Goal: Task Accomplishment & Management: Use online tool/utility

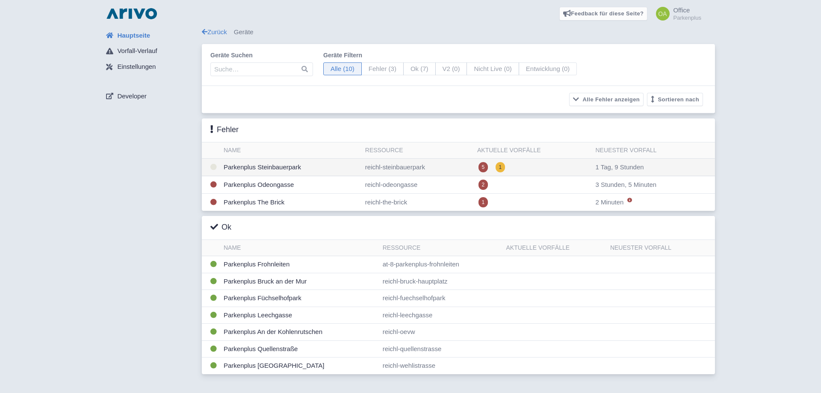
click at [446, 165] on td "reichl-steinbauerpark" at bounding box center [418, 168] width 112 height 18
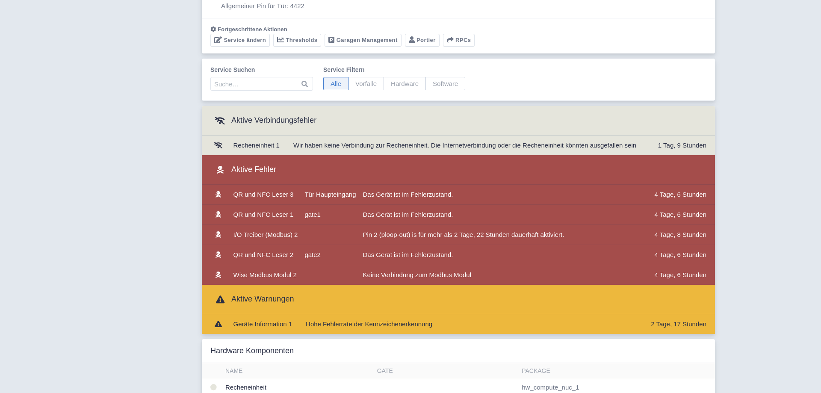
scroll to position [131, 0]
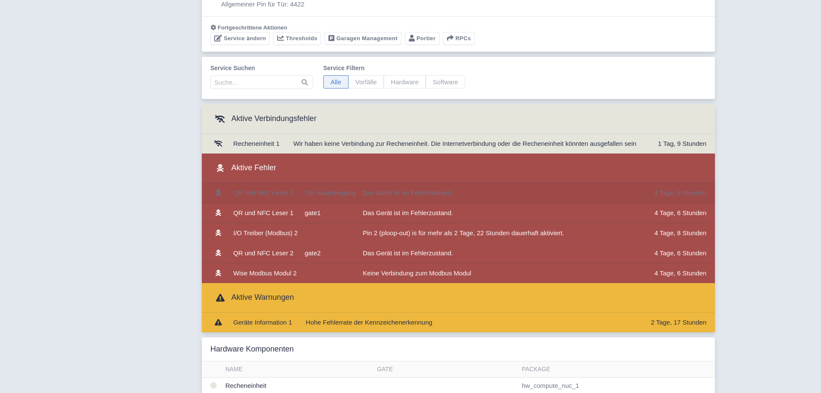
click at [636, 191] on td "Das Gerät ist im Fehlerzustand." at bounding box center [505, 193] width 292 height 20
click at [621, 196] on td "Das Gerät ist im Fehlerzustand." at bounding box center [505, 193] width 292 height 20
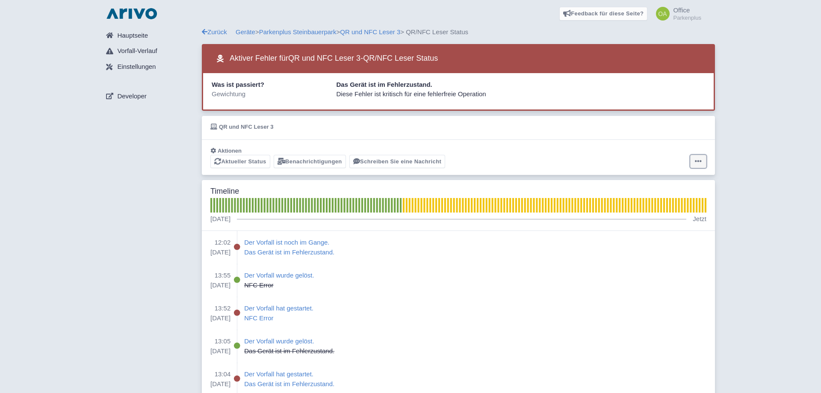
click at [696, 160] on icon at bounding box center [698, 161] width 7 height 7
click at [676, 194] on button "Alarm zurücksetzen" at bounding box center [664, 194] width 85 height 13
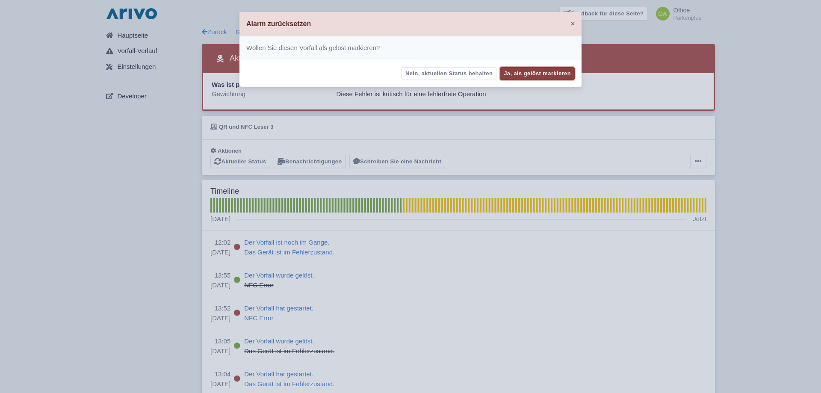
click at [527, 72] on button "Ja, als gelöst markieren" at bounding box center [537, 73] width 75 height 13
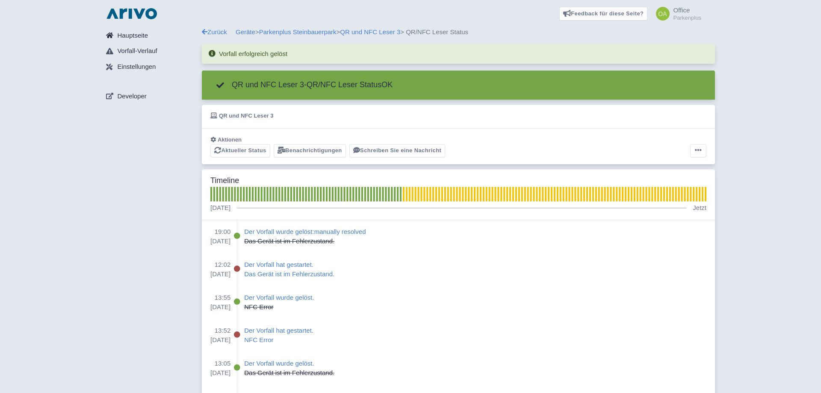
click at [119, 34] on span "Hauptseite" at bounding box center [132, 36] width 31 height 10
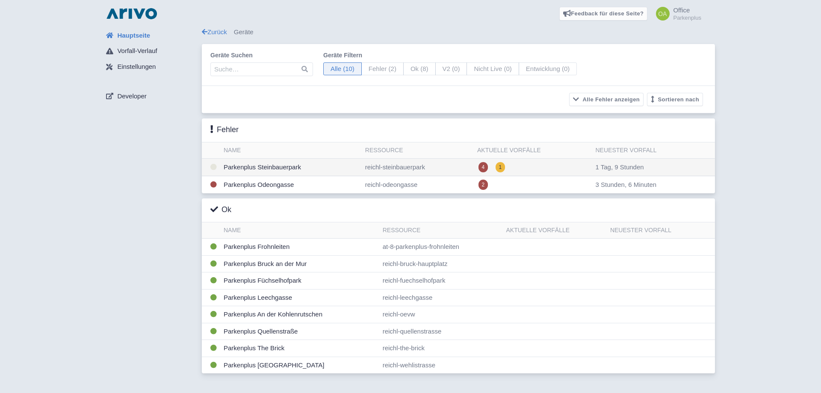
click at [446, 165] on td "reichl-steinbauerpark" at bounding box center [418, 168] width 112 height 18
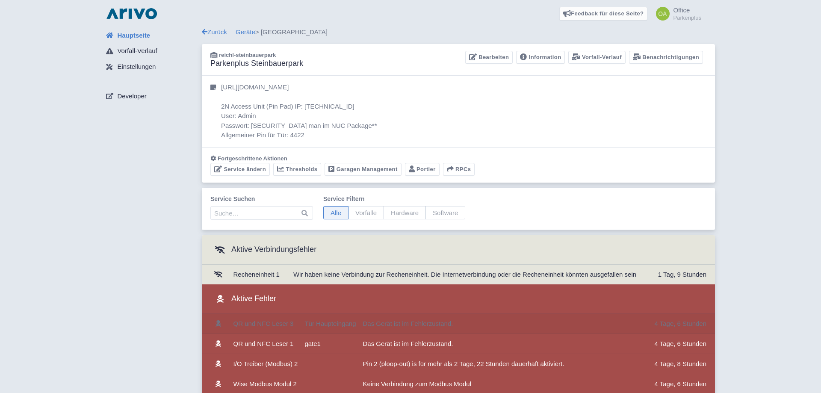
click at [529, 324] on td "Das Gerät ist im Fehlerzustand." at bounding box center [505, 324] width 292 height 20
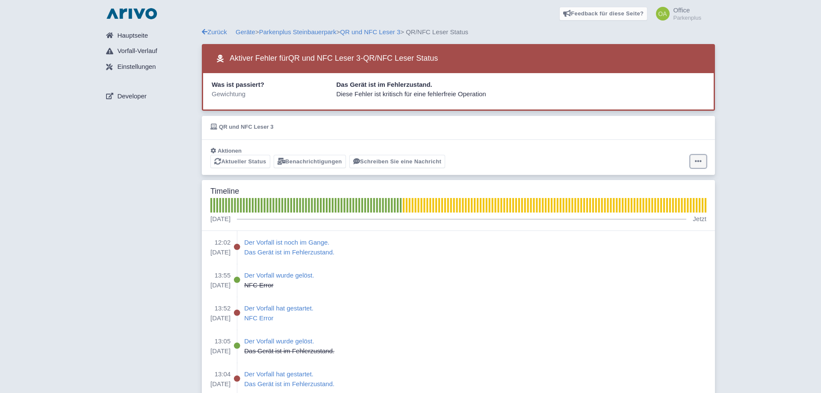
click at [700, 161] on icon at bounding box center [698, 161] width 7 height 7
click at [679, 197] on button "Alarm zurücksetzen" at bounding box center [664, 194] width 85 height 13
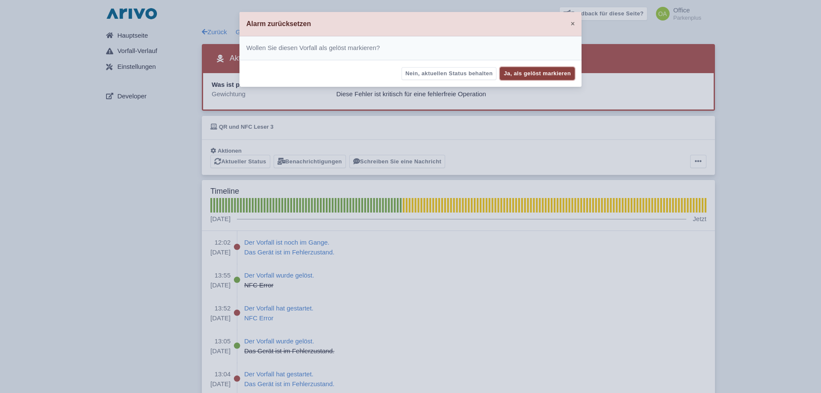
click at [535, 74] on button "Ja, als gelöst markieren" at bounding box center [537, 73] width 75 height 13
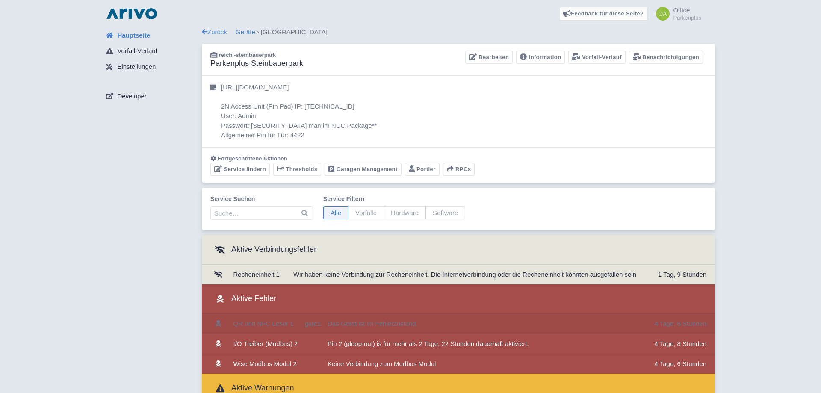
click at [585, 324] on td "Das Gerät ist im Fehlerzustand." at bounding box center [487, 324] width 327 height 20
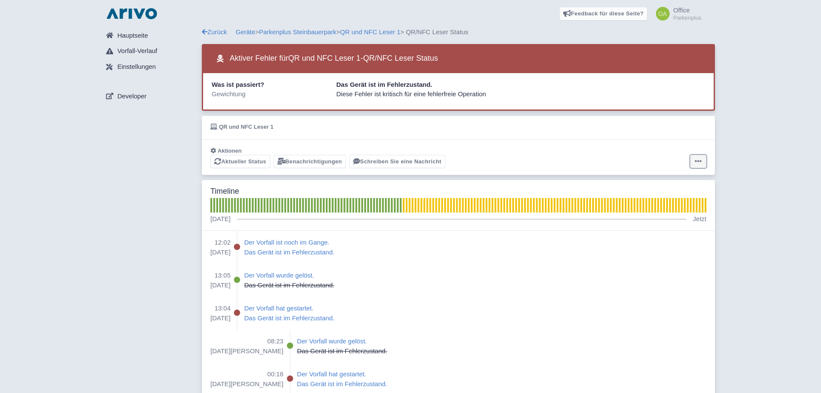
click at [695, 161] on icon at bounding box center [698, 161] width 7 height 7
click at [666, 193] on button "Alarm zurücksetzen" at bounding box center [664, 194] width 85 height 13
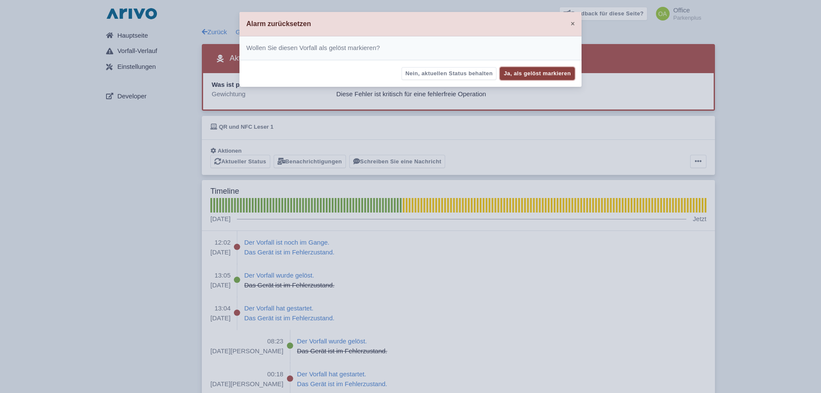
click at [529, 73] on button "Ja, als gelöst markieren" at bounding box center [537, 73] width 75 height 13
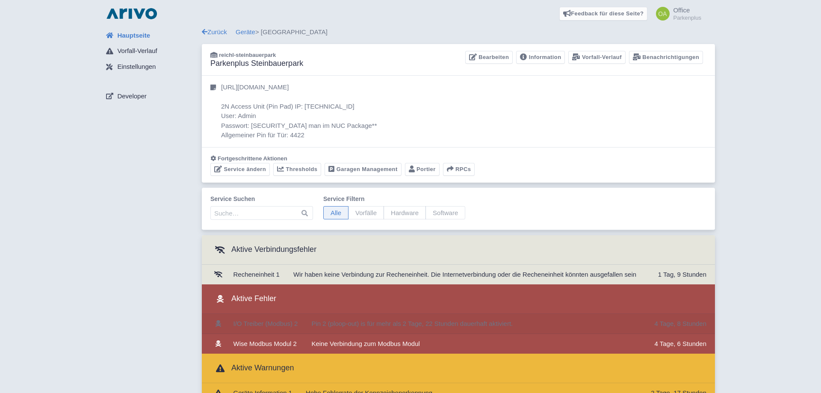
click at [581, 323] on td "Pin 2 (ploop-out) is für mehr als 2 Tage, 22 Stunden dauerhaft aktiviert." at bounding box center [479, 324] width 343 height 20
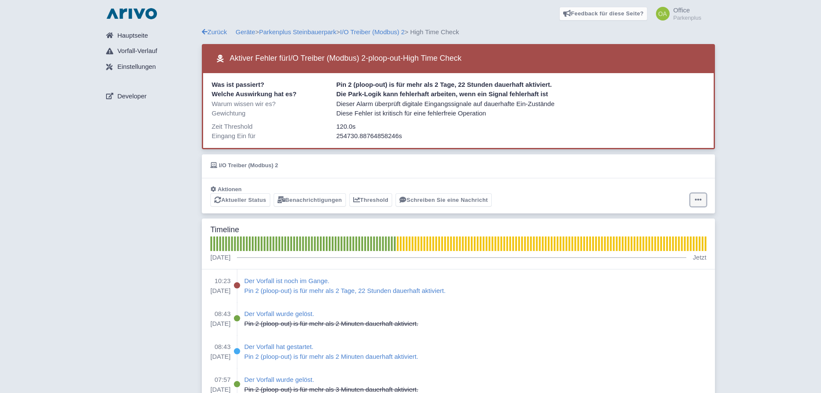
click at [696, 200] on icon at bounding box center [698, 199] width 7 height 7
click at [659, 233] on button "Alarm zurücksetzen" at bounding box center [664, 233] width 85 height 13
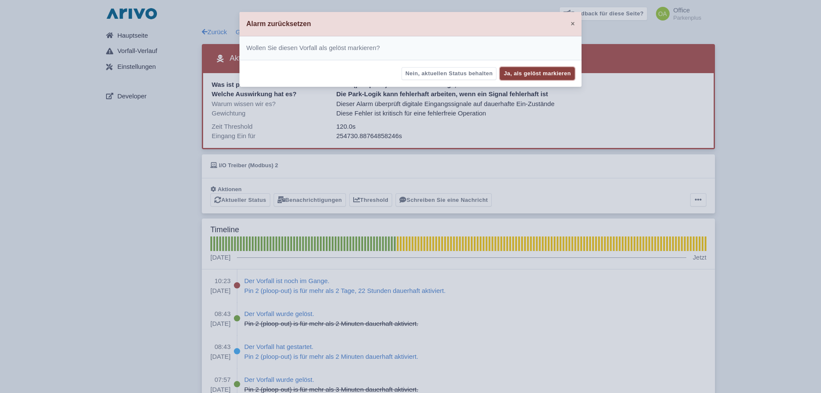
click at [534, 74] on button "Ja, als gelöst markieren" at bounding box center [537, 73] width 75 height 13
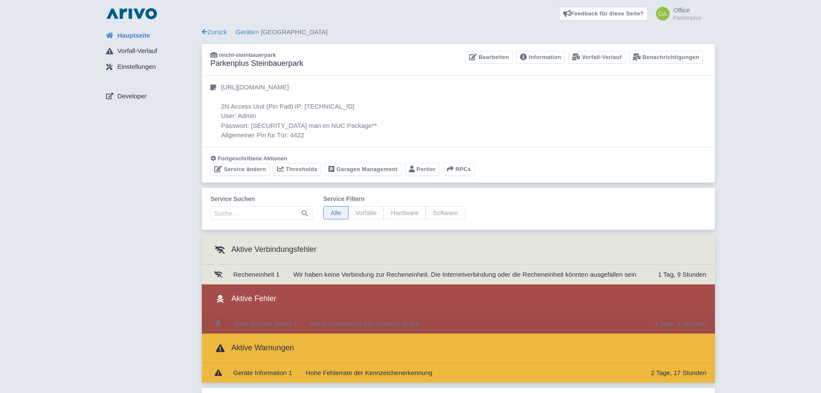
click at [501, 324] on td "Keine Verbindung zum Modbus Modul" at bounding box center [479, 324] width 344 height 20
click at [135, 37] on span "Hauptseite" at bounding box center [133, 36] width 33 height 10
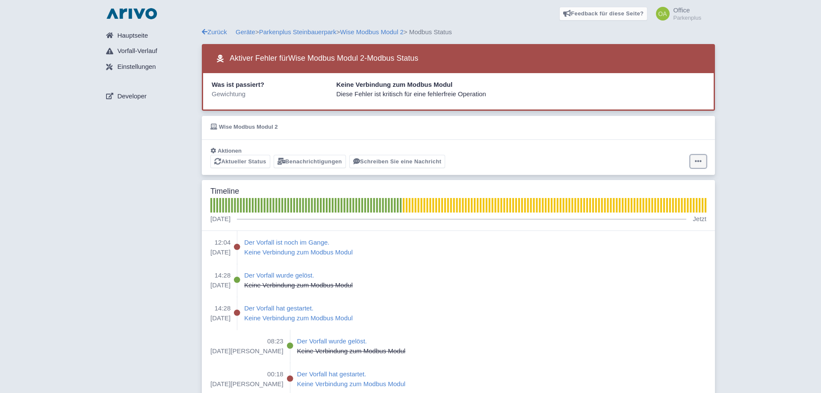
click at [698, 160] on icon at bounding box center [698, 161] width 7 height 7
click at [662, 193] on button "Alarm zurücksetzen" at bounding box center [664, 194] width 85 height 13
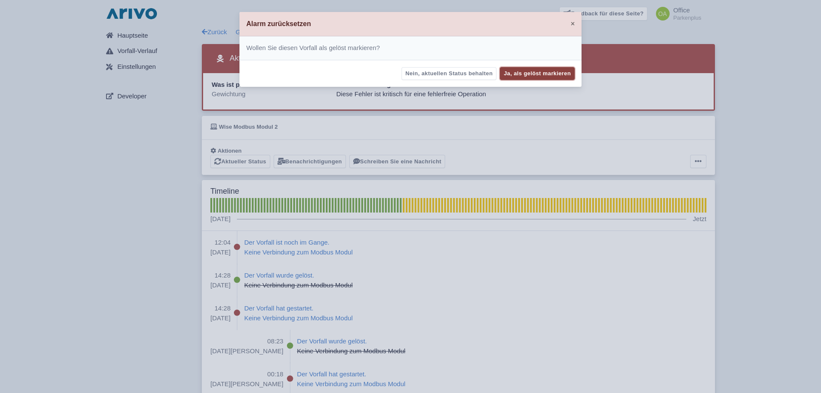
click at [531, 70] on button "Ja, als gelöst markieren" at bounding box center [537, 73] width 75 height 13
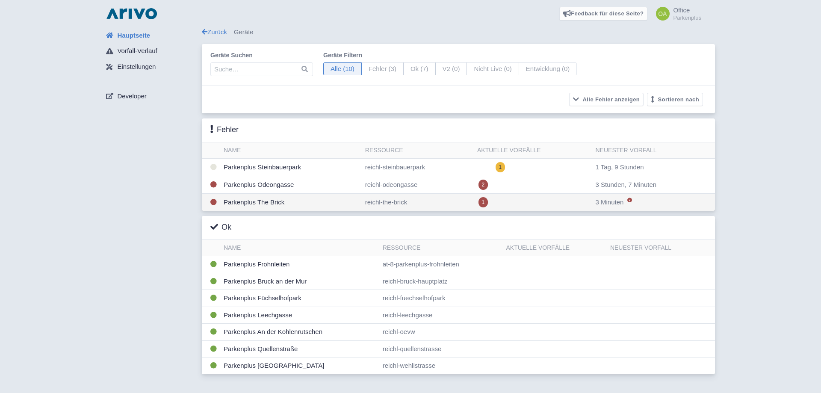
click at [449, 200] on td "reichl-the-brick" at bounding box center [418, 203] width 112 height 18
click at [150, 35] on span "Hauptseite" at bounding box center [133, 36] width 33 height 10
click at [408, 206] on td "reichl-the-brick" at bounding box center [415, 203] width 111 height 18
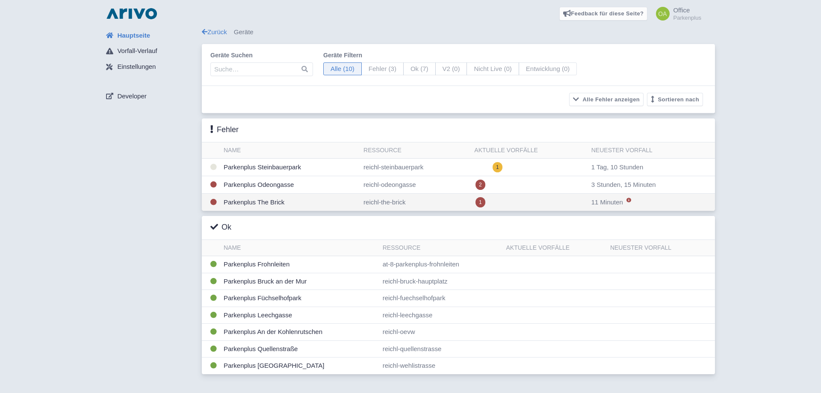
click at [424, 203] on td "reichl-the-brick" at bounding box center [415, 203] width 111 height 18
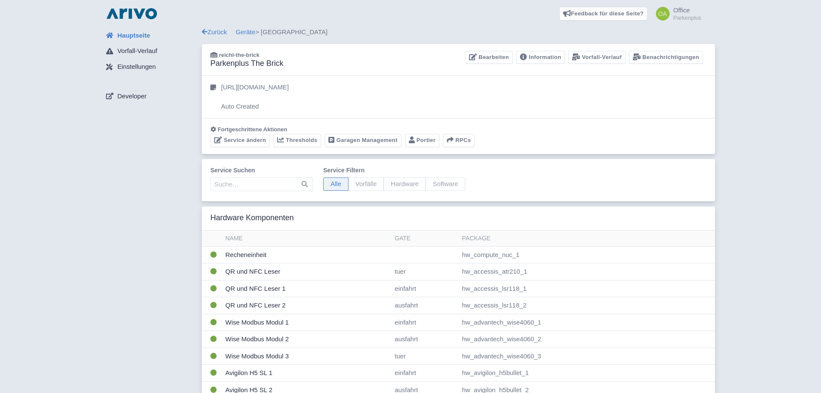
click at [137, 38] on span "Hauptseite" at bounding box center [133, 36] width 33 height 10
click at [134, 53] on span "Vorfall-Verlauf" at bounding box center [137, 51] width 40 height 10
click at [612, 56] on link "Vorfall-Verlauf" at bounding box center [596, 57] width 57 height 13
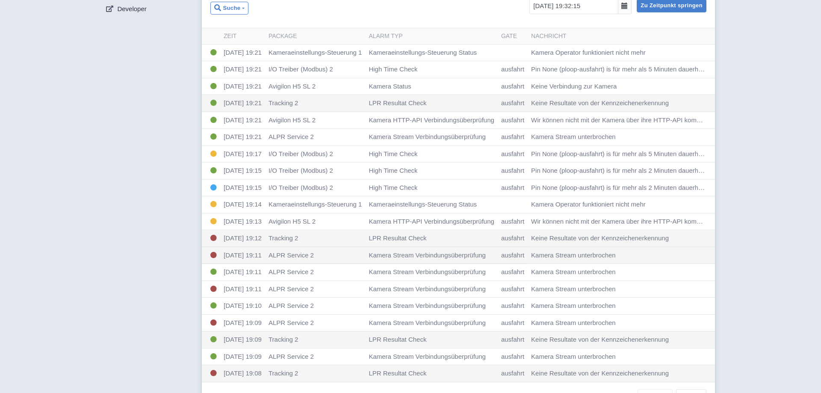
scroll to position [109, 0]
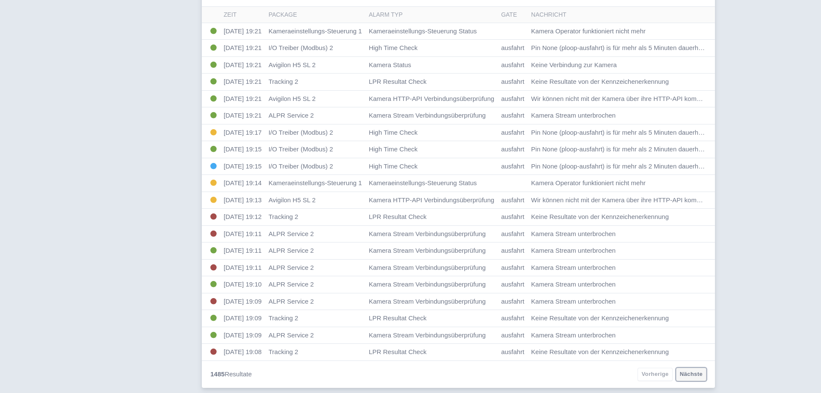
click at [692, 374] on link "Nächste" at bounding box center [691, 374] width 30 height 13
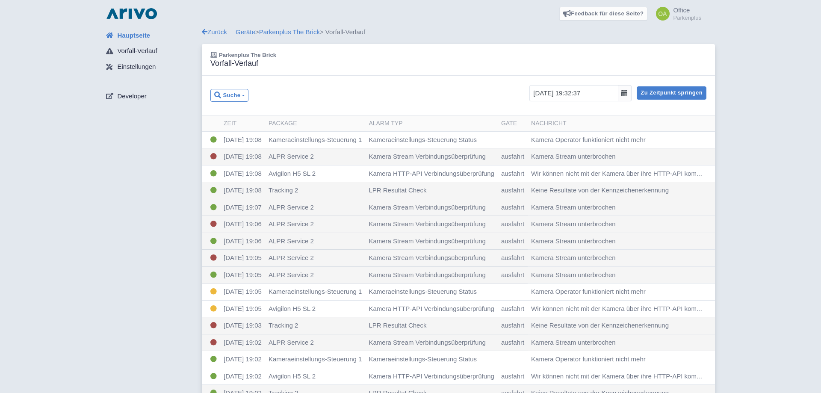
scroll to position [109, 0]
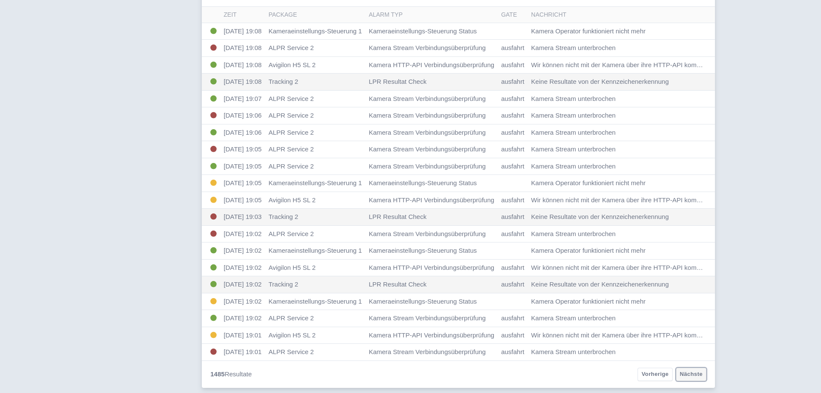
click at [686, 376] on link "Nächste" at bounding box center [691, 374] width 30 height 13
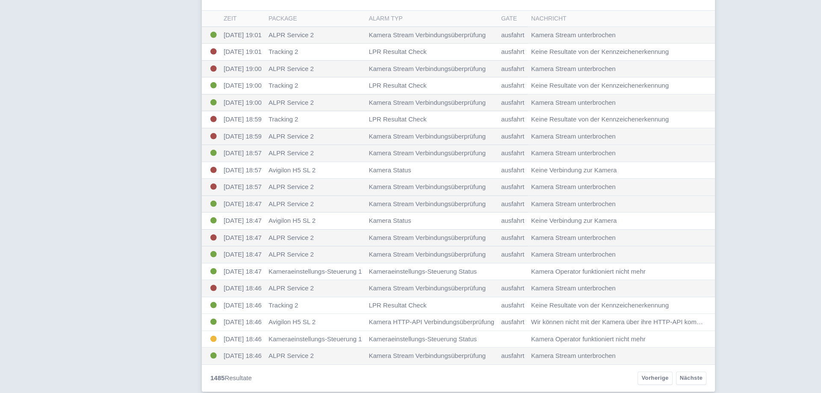
scroll to position [109, 0]
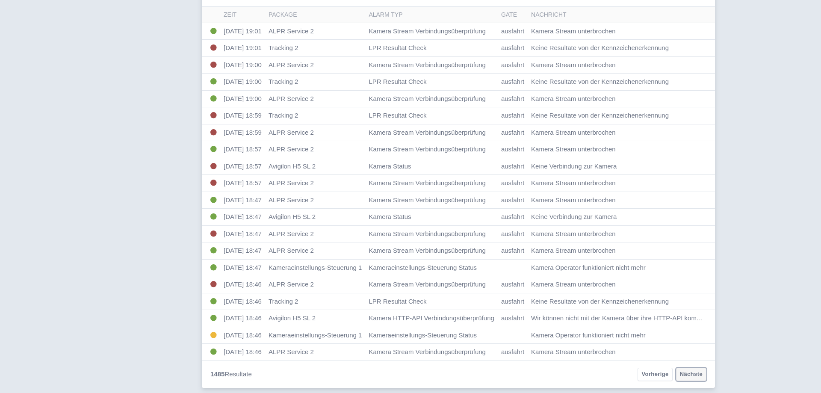
click at [691, 376] on link "Nächste" at bounding box center [691, 374] width 30 height 13
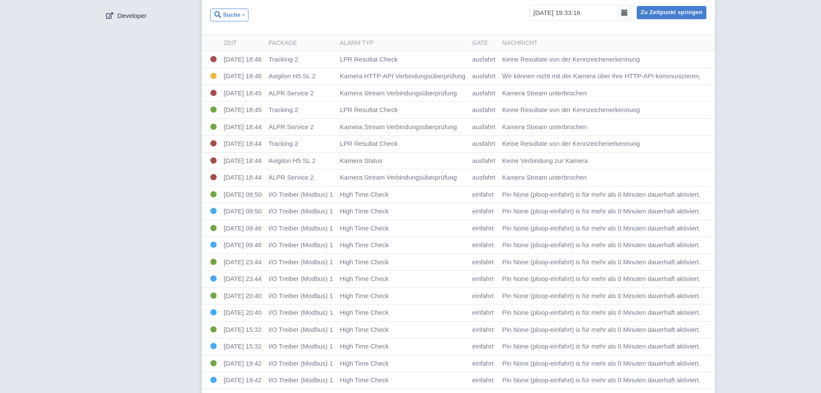
scroll to position [109, 0]
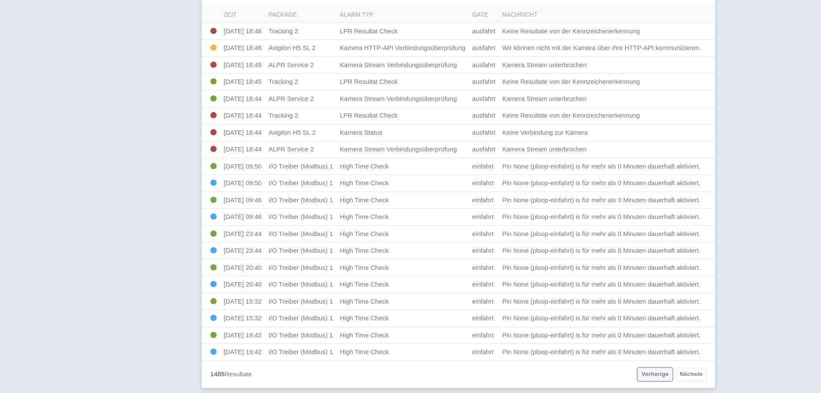
click at [664, 372] on link "Vorherige" at bounding box center [654, 374] width 35 height 13
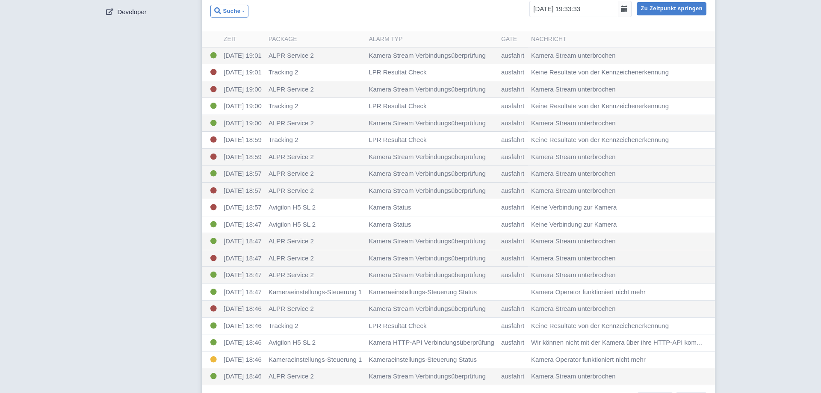
scroll to position [109, 0]
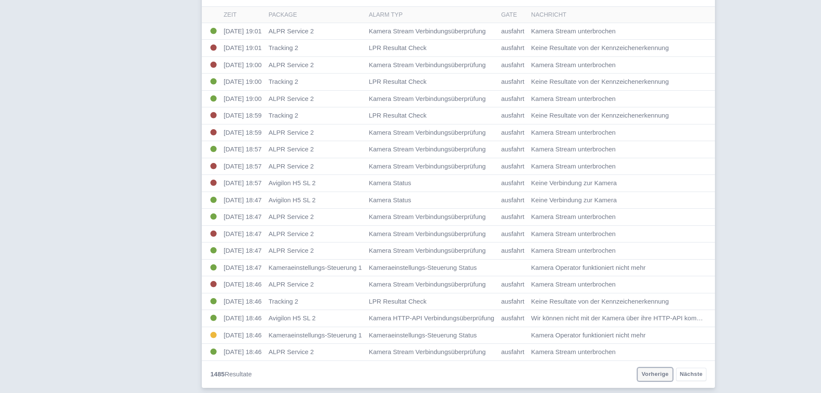
click at [664, 372] on link "Vorherige" at bounding box center [654, 374] width 35 height 13
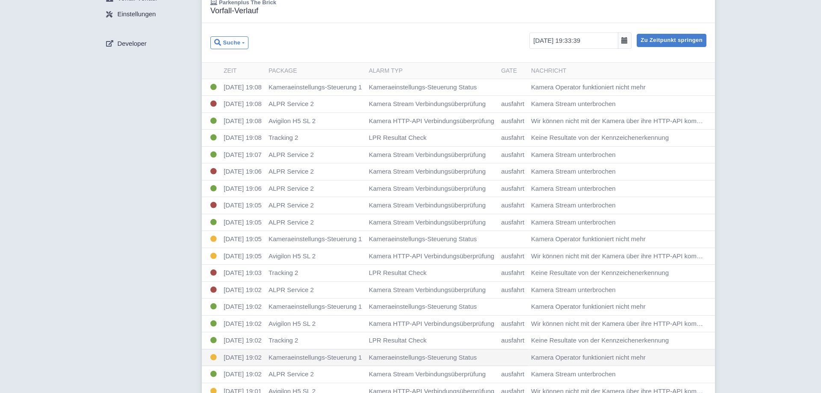
scroll to position [109, 0]
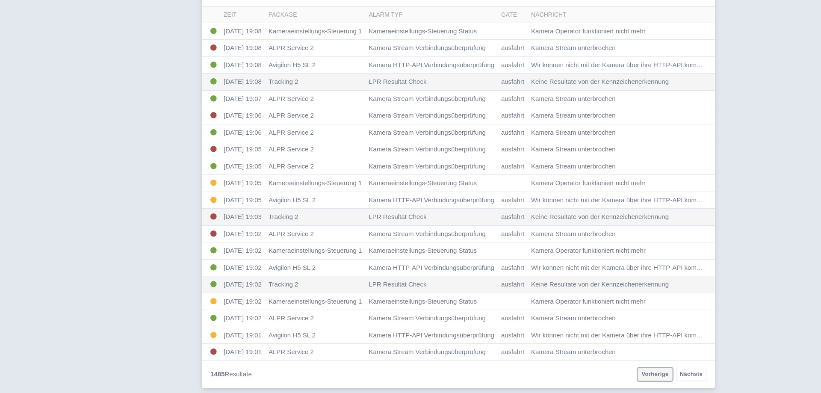
click at [654, 377] on link "Vorherige" at bounding box center [654, 374] width 35 height 13
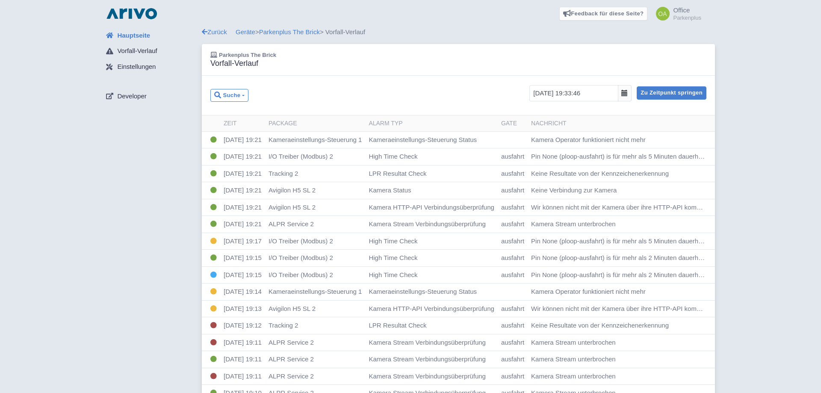
click at [136, 35] on span "Hauptseite" at bounding box center [133, 36] width 33 height 10
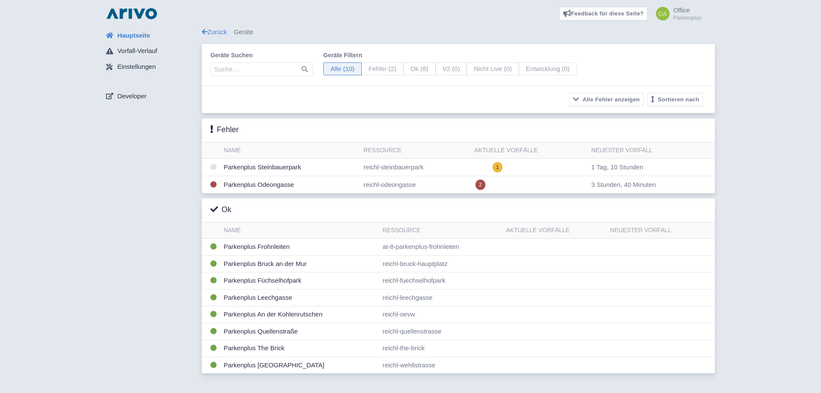
click at [134, 37] on span "Hauptseite" at bounding box center [133, 36] width 33 height 10
click at [129, 48] on span "Vorfall-Verlauf" at bounding box center [137, 51] width 40 height 10
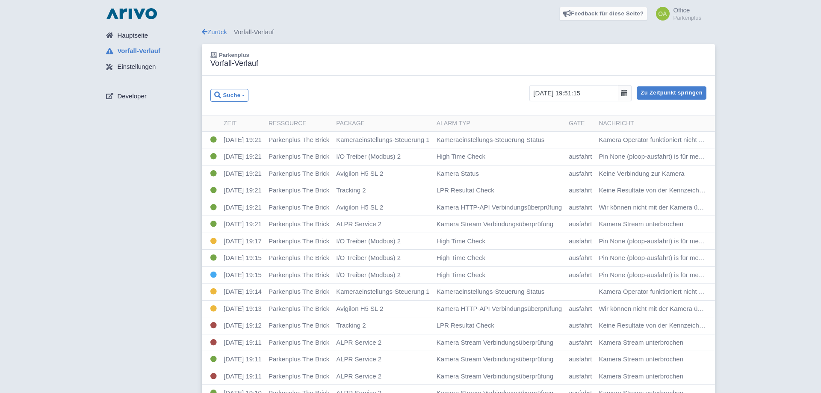
click at [141, 51] on span "Vorfall-Verlauf" at bounding box center [138, 51] width 43 height 10
